Goal: Book appointment/travel/reservation

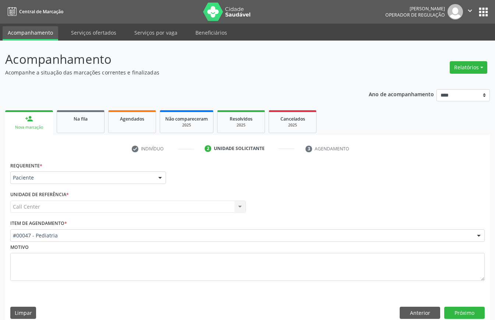
scroll to position [10, 0]
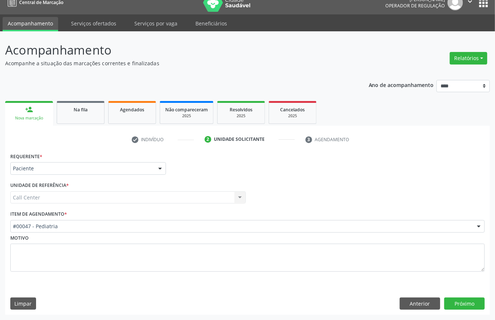
click at [75, 220] on div "#00047 - Pediatria" at bounding box center [247, 226] width 475 height 13
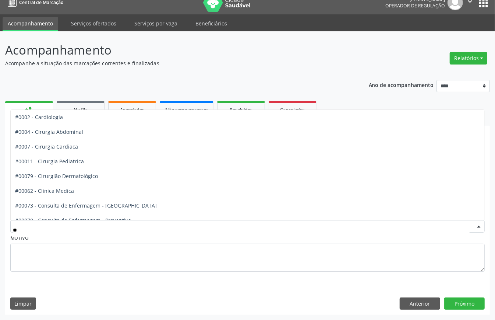
scroll to position [52, 0]
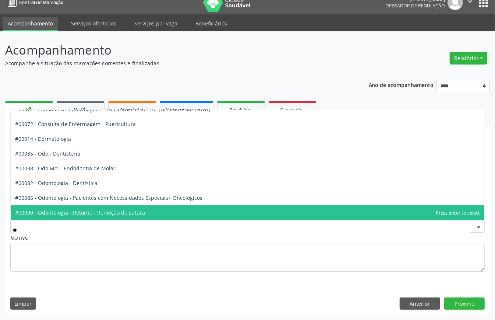
type input "***"
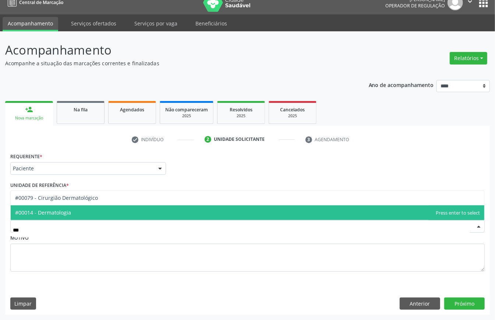
click at [71, 214] on span "#00014 - Dermatologia" at bounding box center [43, 212] width 56 height 7
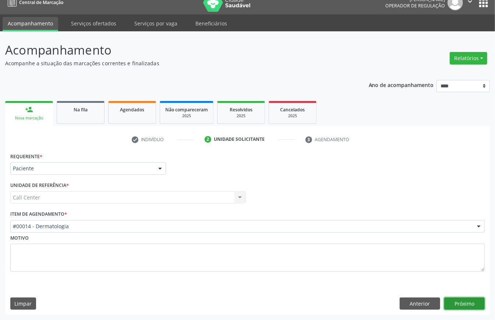
click at [475, 298] on button "Próximo" at bounding box center [464, 303] width 40 height 13
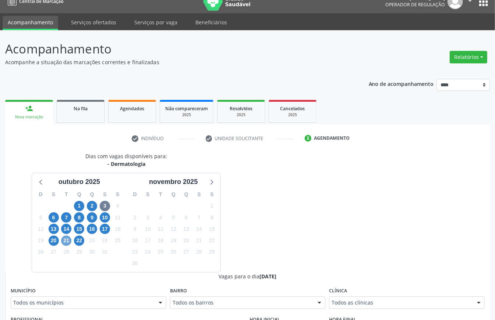
click at [62, 239] on span "21" at bounding box center [66, 240] width 10 height 10
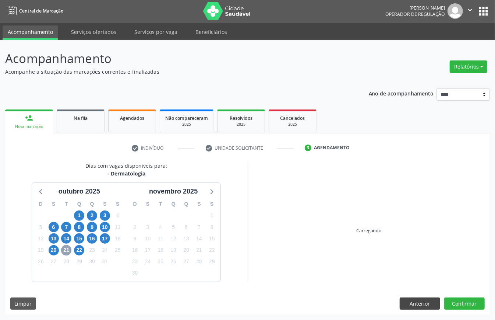
scroll to position [10, 0]
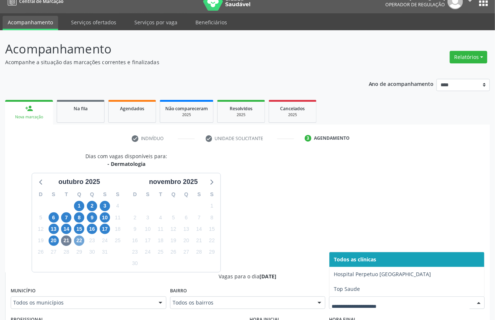
click at [81, 242] on span "22" at bounding box center [79, 240] width 10 height 10
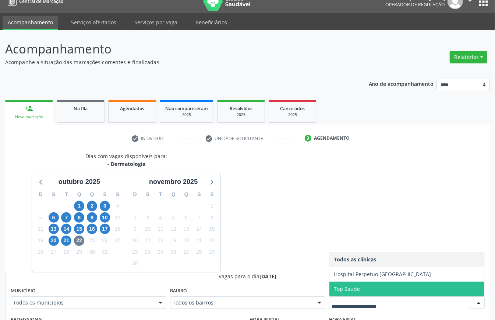
click at [246, 242] on div "Dias com vagas disponíveis para: - Dermatologia outubro 2025 D S T Q Q S S 28 2…" at bounding box center [126, 212] width 243 height 120
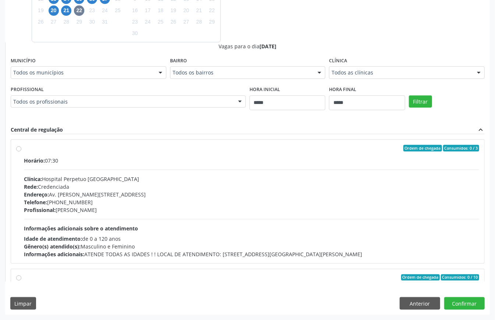
scroll to position [0, 0]
